Goal: Find specific page/section: Find specific page/section

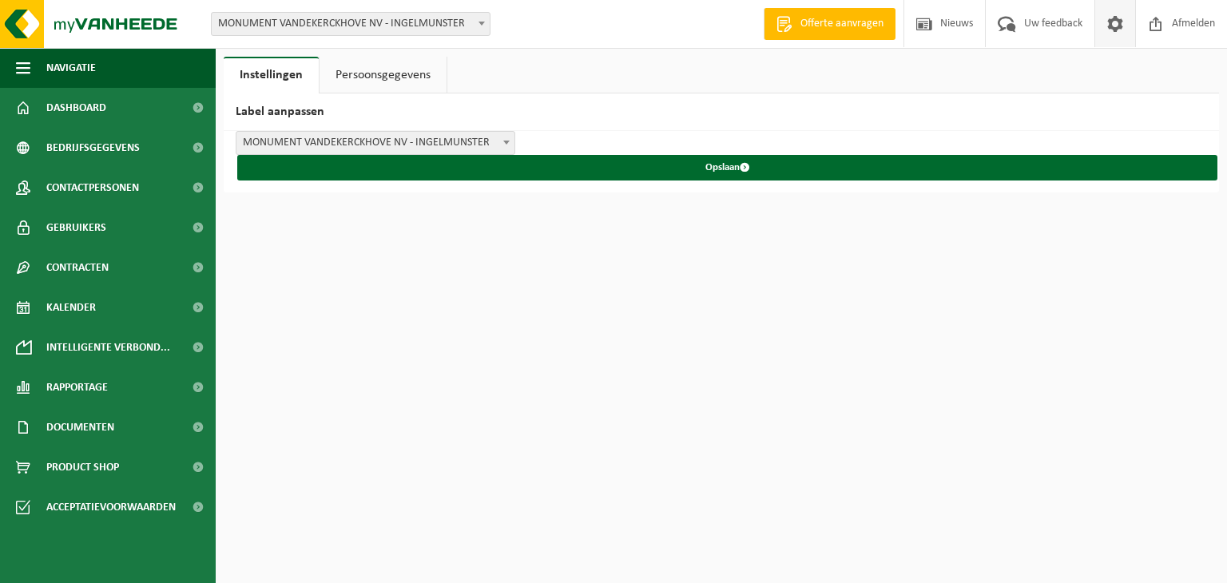
click at [472, 32] on span "MONUMENT VANDEKERCKHOVE NV - INGELMUNSTER" at bounding box center [351, 24] width 278 height 22
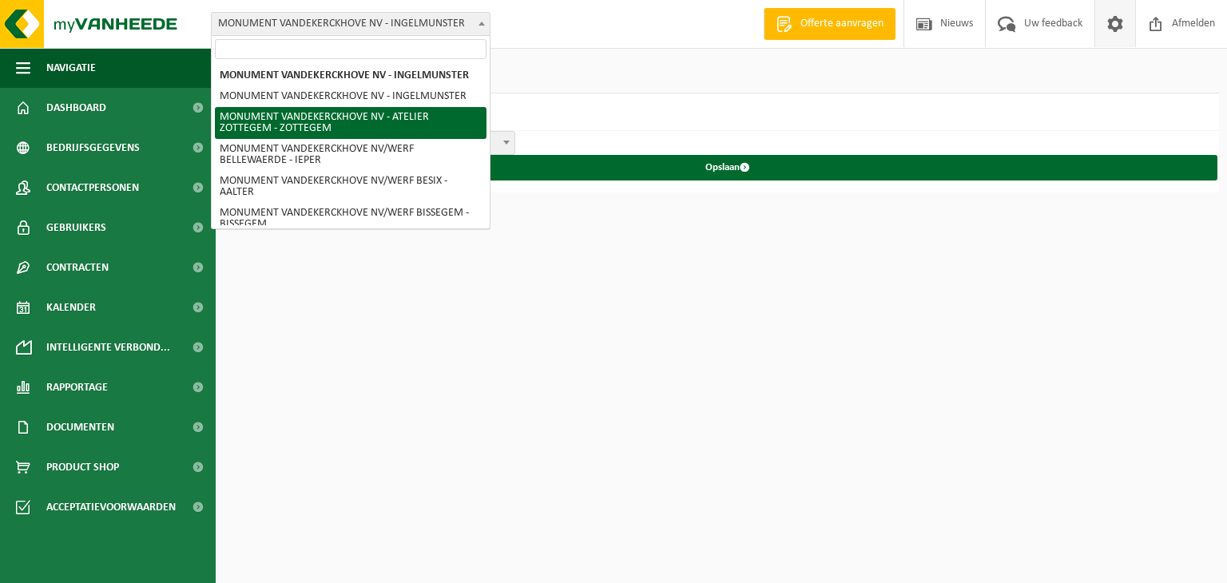
select select "6366"
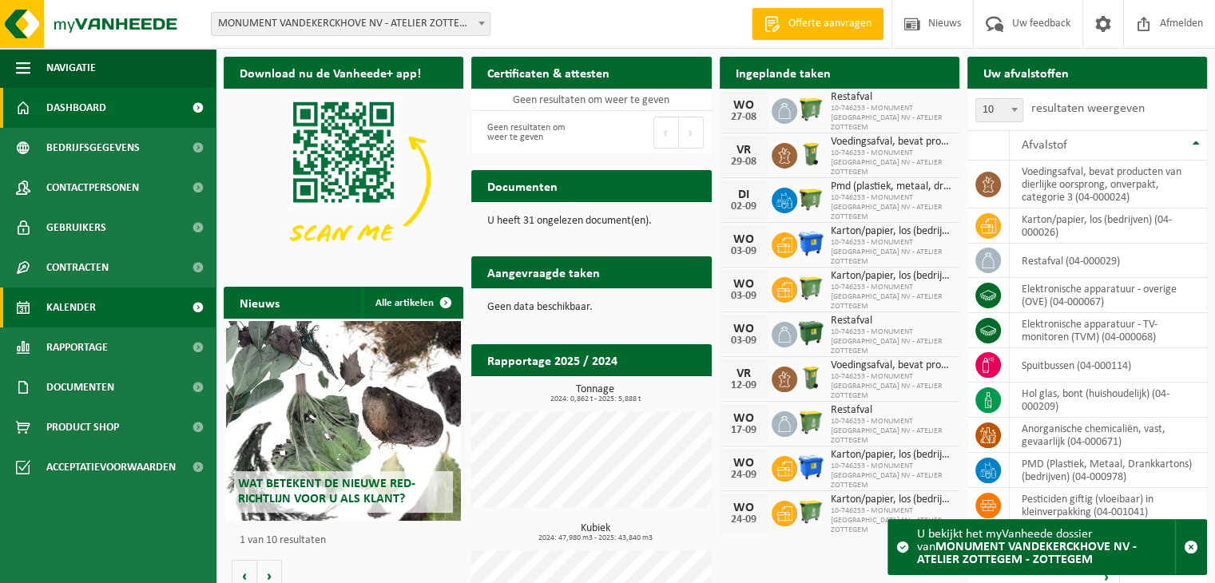
click at [97, 301] on link "Kalender" at bounding box center [108, 308] width 216 height 40
